Goal: Ask a question

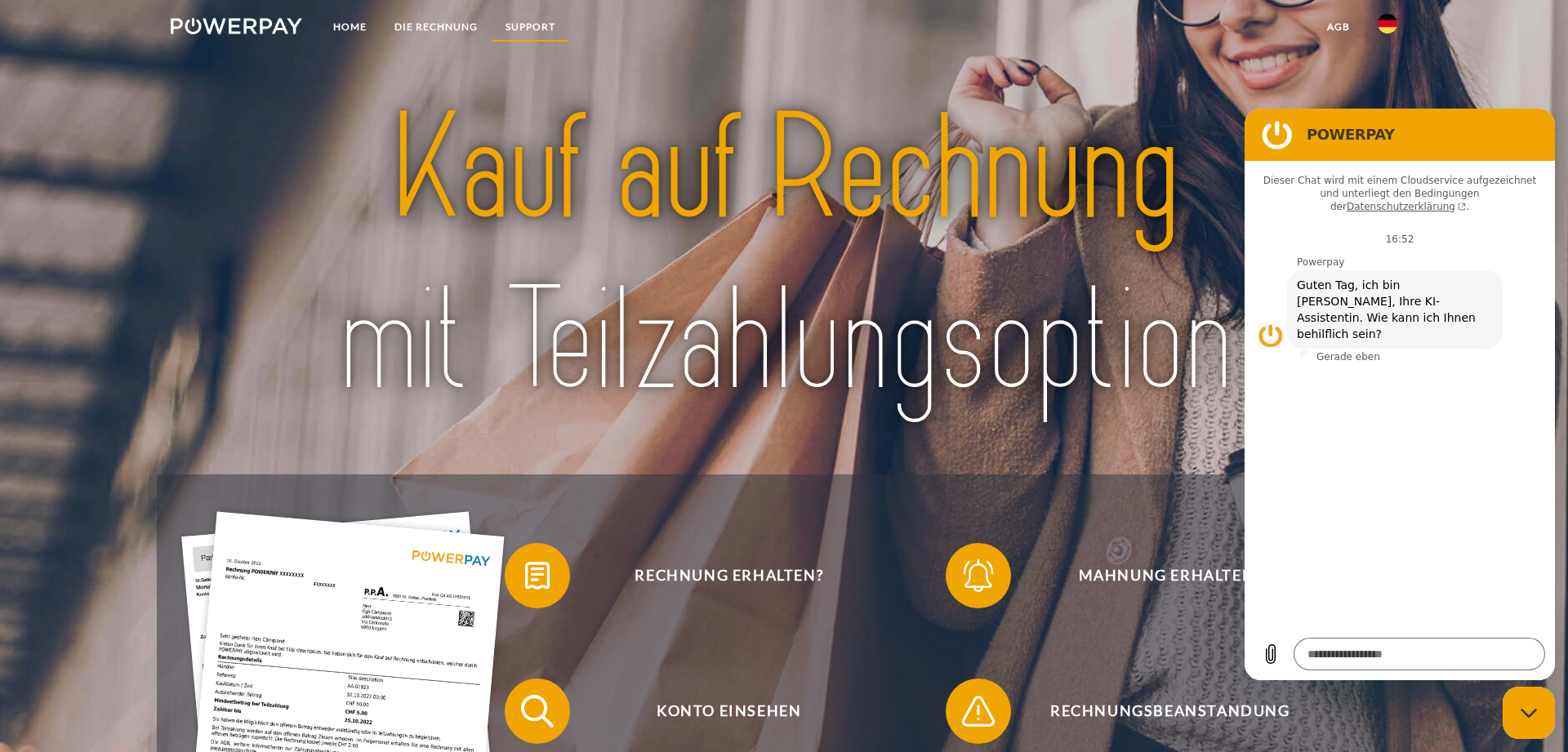
click at [525, 26] on link "SUPPORT" at bounding box center [531, 26] width 78 height 30
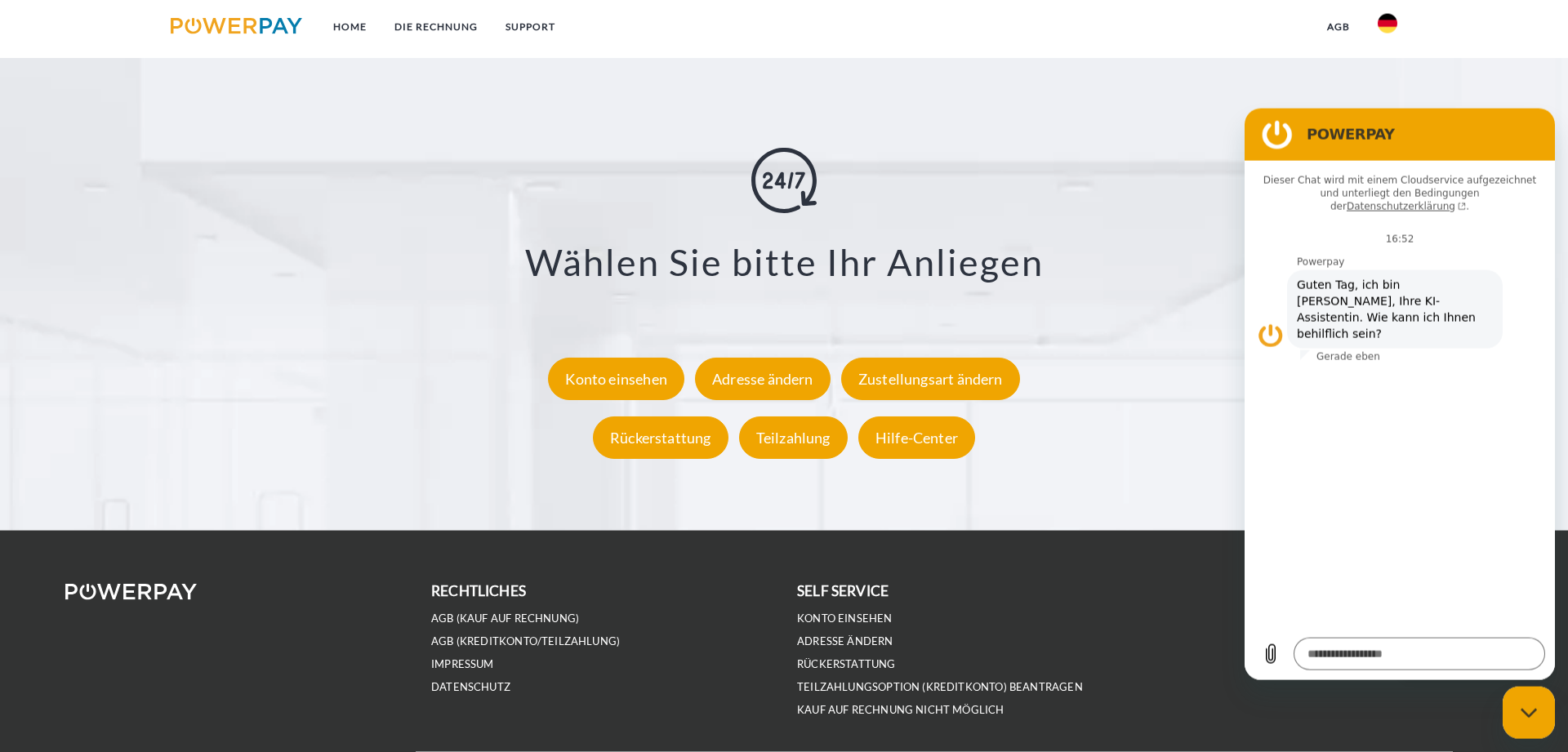
scroll to position [3019, 0]
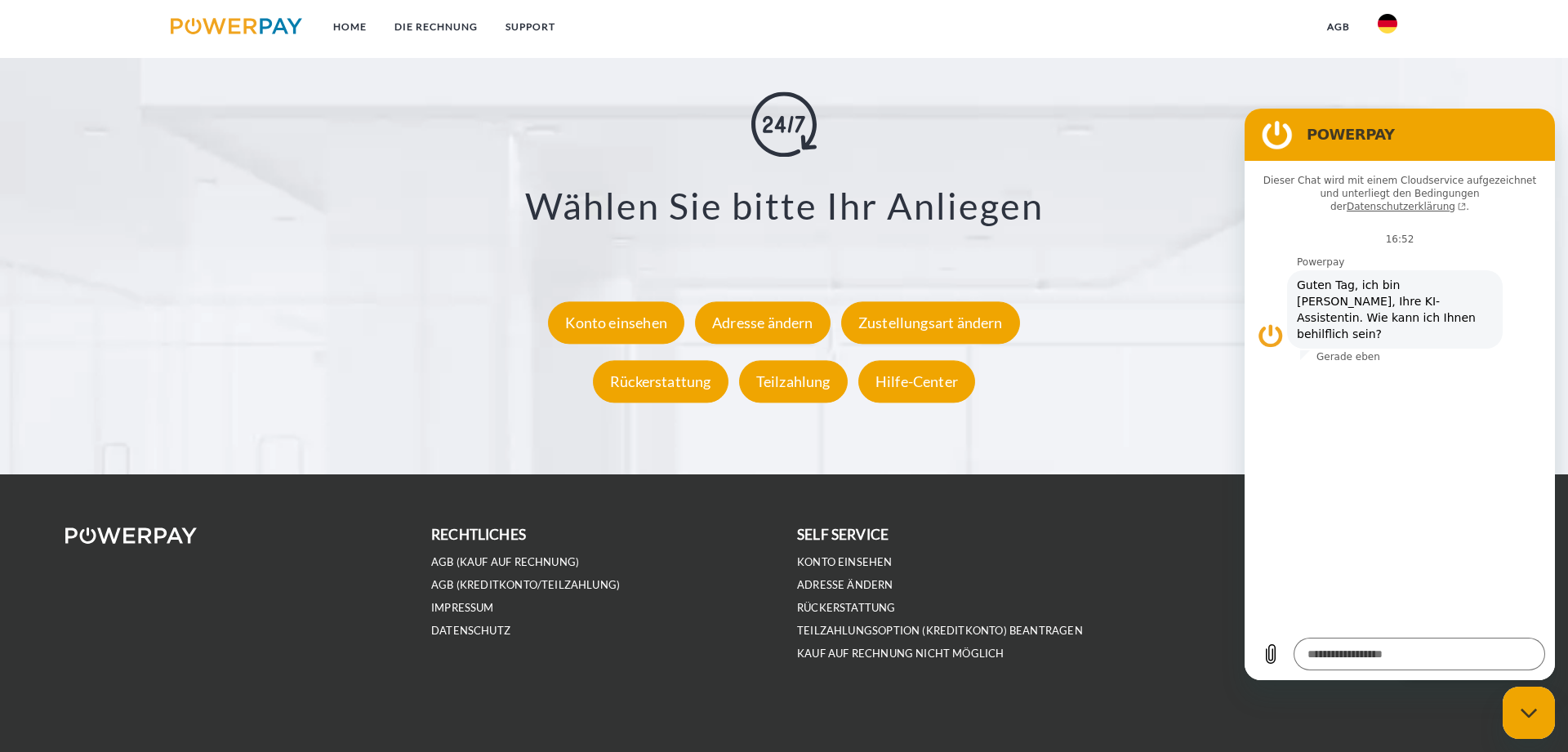
click at [1273, 118] on section "POWERPAY" at bounding box center [1400, 134] width 311 height 52
click at [1272, 129] on figure at bounding box center [1277, 134] width 33 height 33
click at [1158, 427] on div "**********" at bounding box center [784, 252] width 1411 height 360
click at [338, 27] on link "Home" at bounding box center [349, 26] width 61 height 30
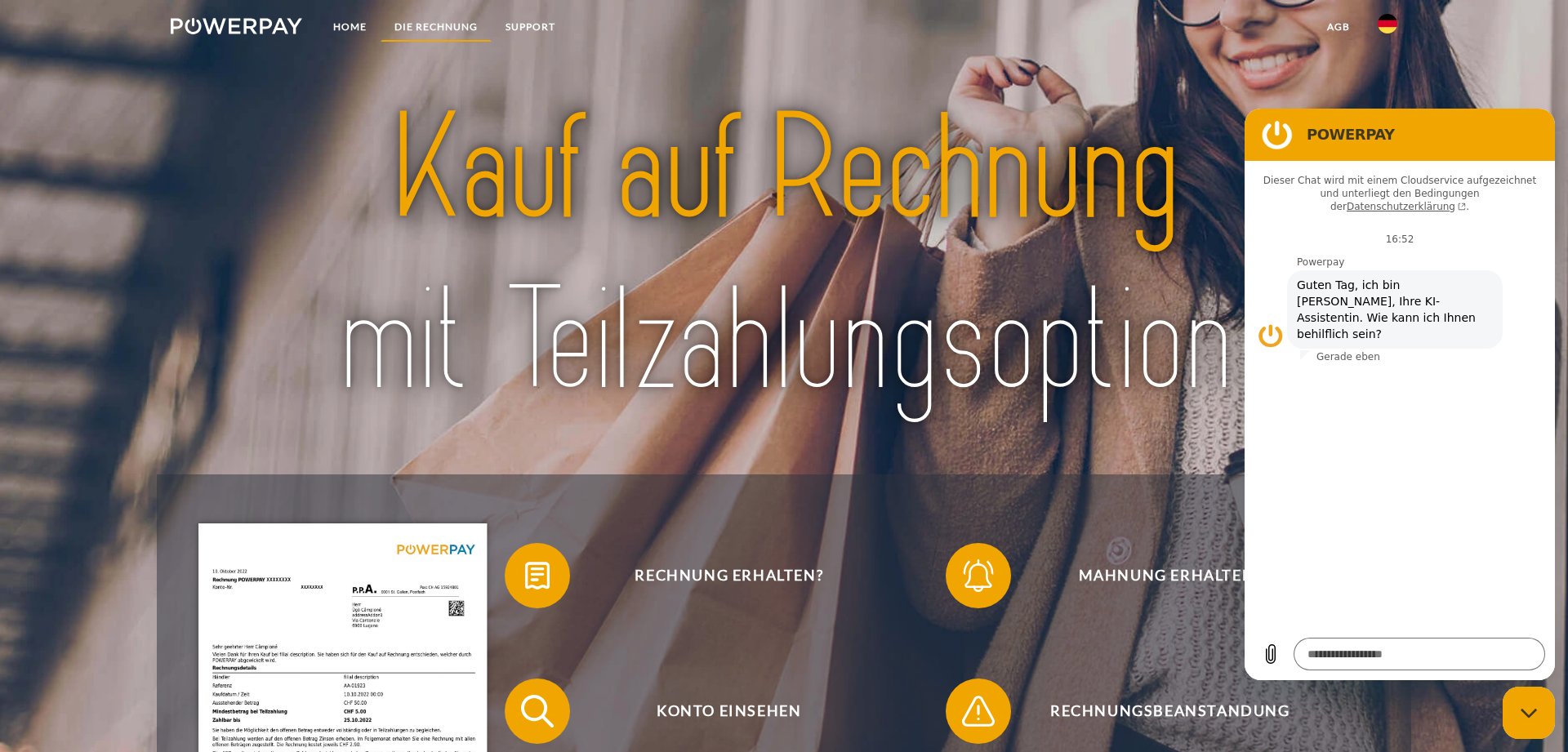
click at [409, 25] on link "DIE RECHNUNG" at bounding box center [436, 26] width 111 height 30
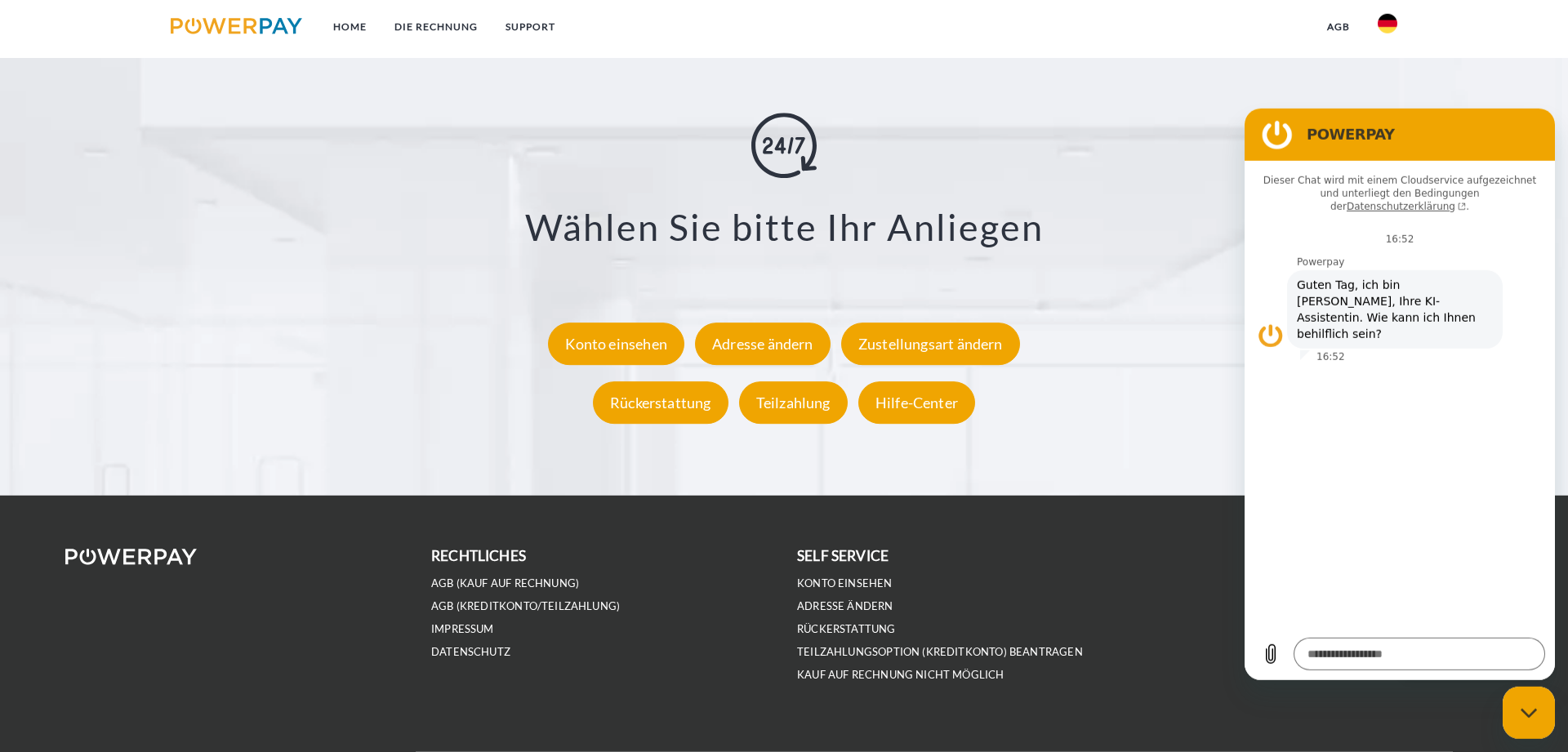
scroll to position [3019, 0]
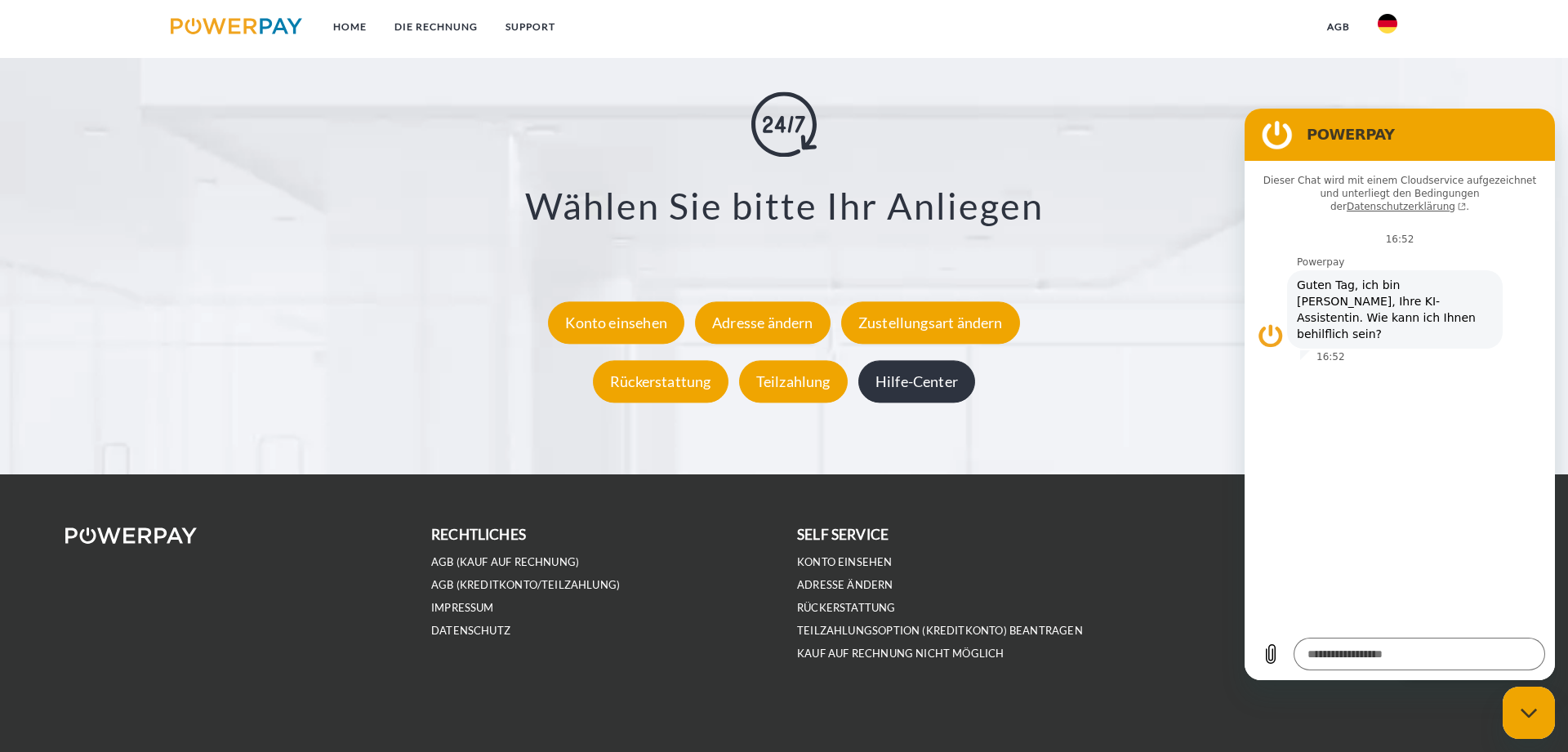
click at [927, 388] on div "Hilfe-Center" at bounding box center [916, 382] width 117 height 42
type textarea "*"
